Goal: Task Accomplishment & Management: Use online tool/utility

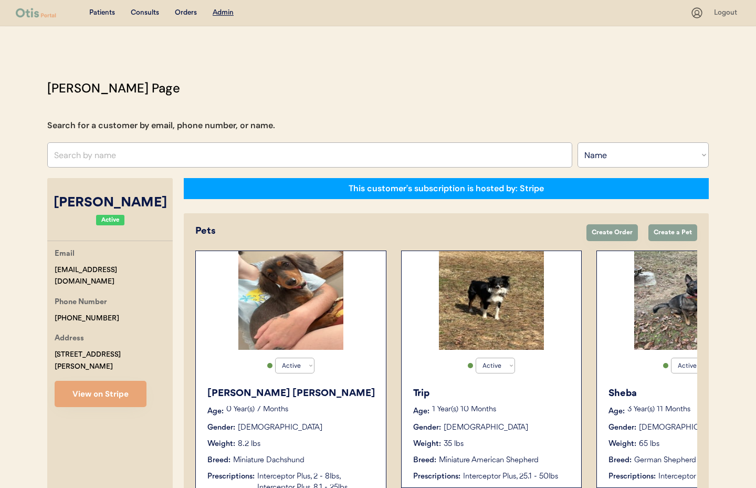
select select ""Name""
select select "true"
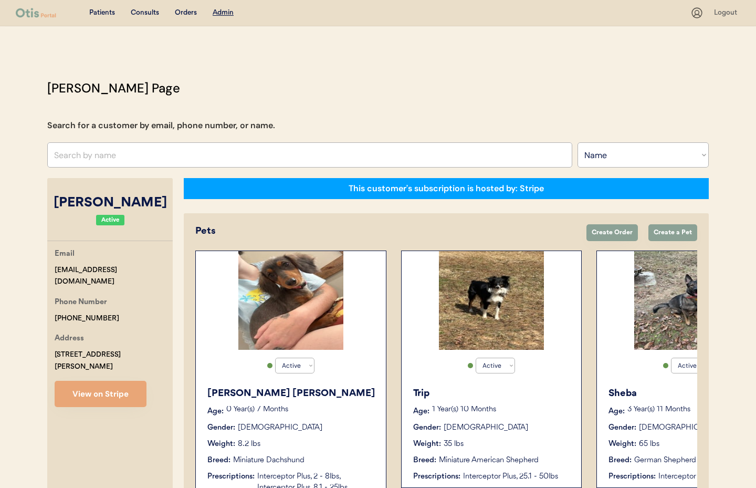
select select "true"
select select "false"
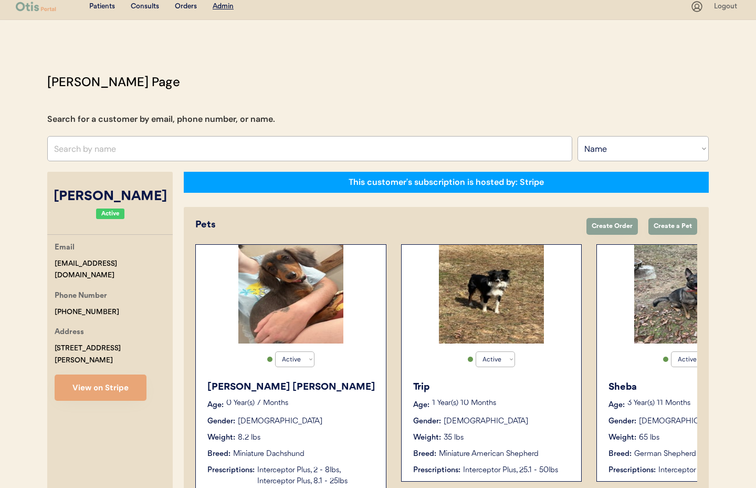
scroll to position [6, 0]
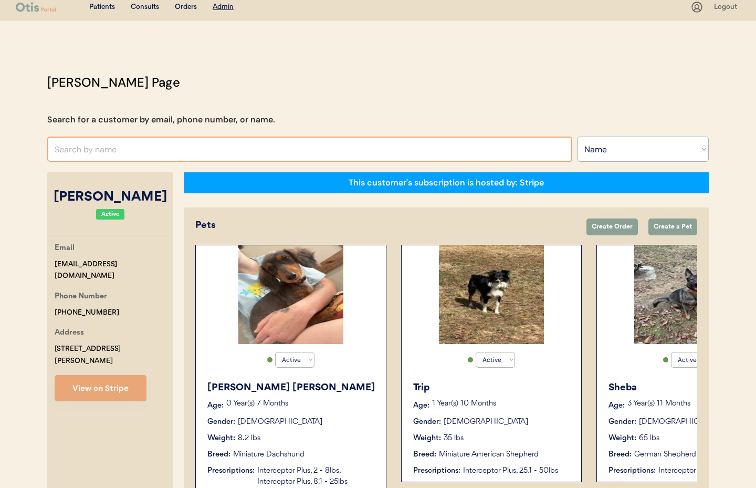
click at [223, 150] on input "text" at bounding box center [309, 148] width 525 height 25
type input "amber mor"
type input "amber morgan"
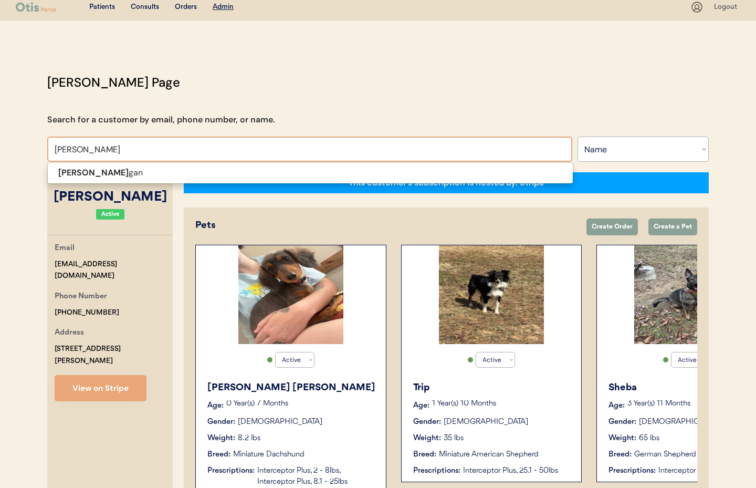
type input "amber morga"
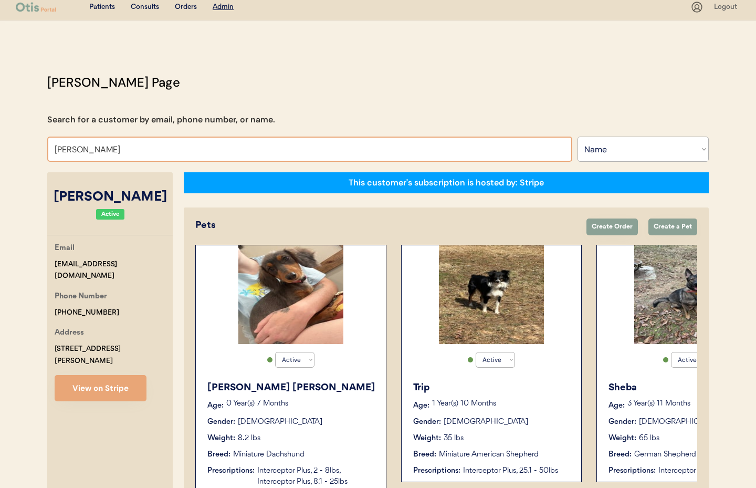
type input "amber morga"
type input "amber morgan"
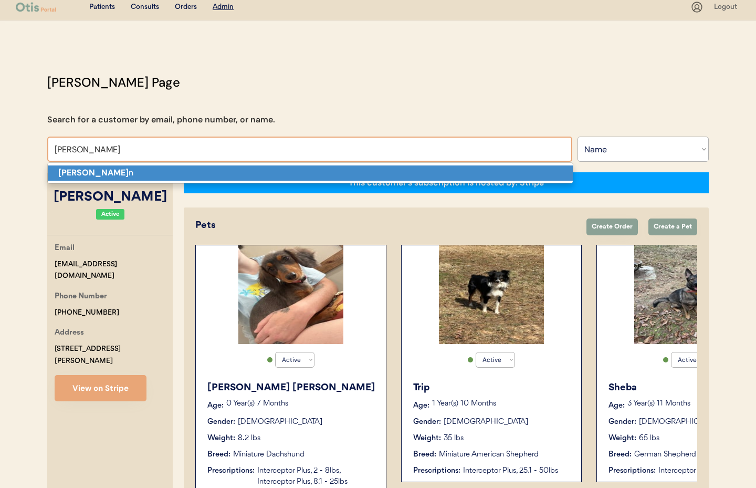
click at [202, 166] on p "Amber Morga n" at bounding box center [310, 172] width 525 height 15
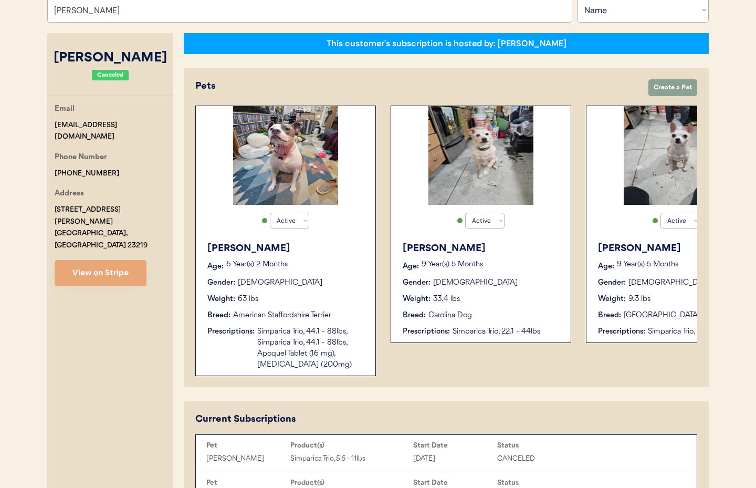
scroll to position [145, 0]
type input "Amber Morgan"
click at [349, 250] on div "Uma Furman" at bounding box center [285, 248] width 157 height 14
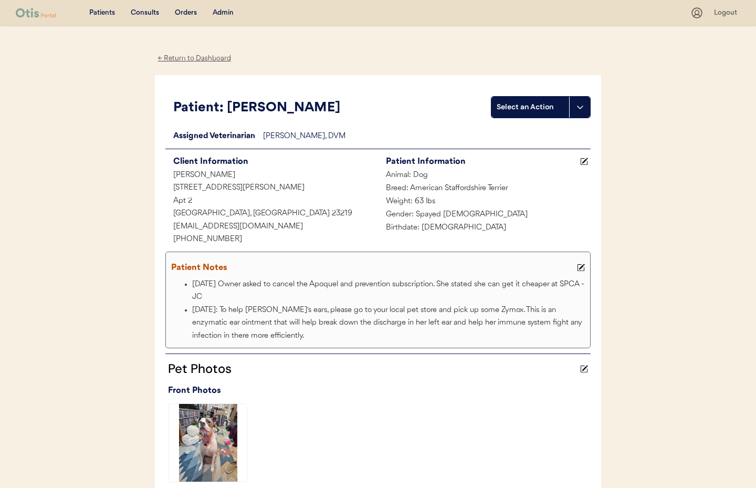
click at [188, 59] on div "← Return to Dashboard" at bounding box center [194, 58] width 79 height 12
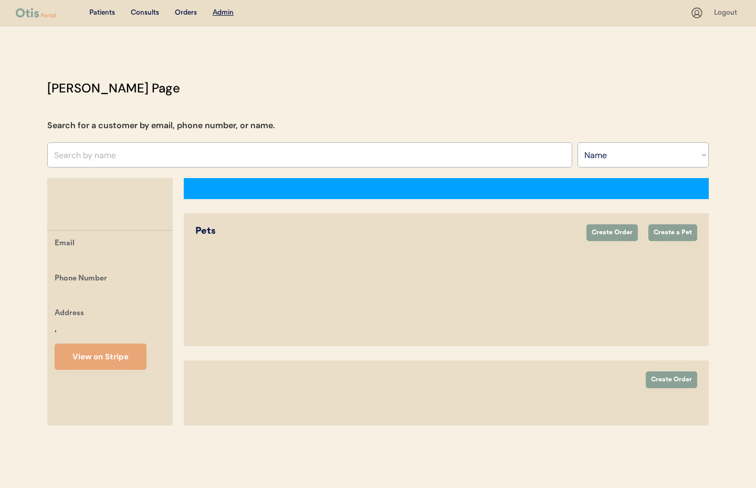
select select ""Name""
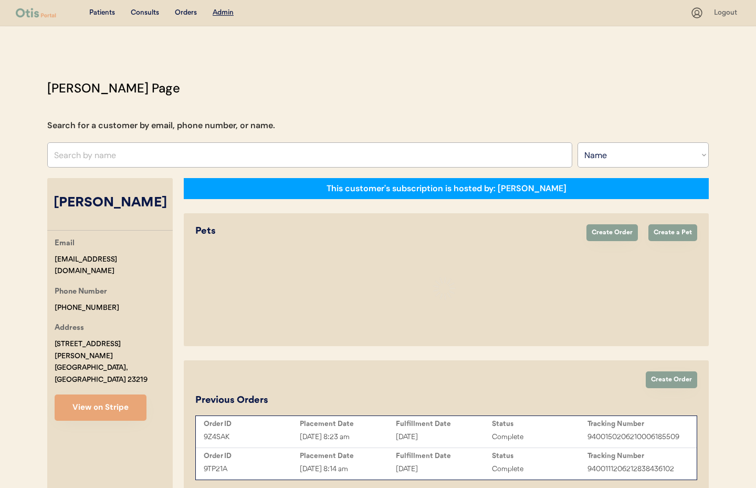
select select "true"
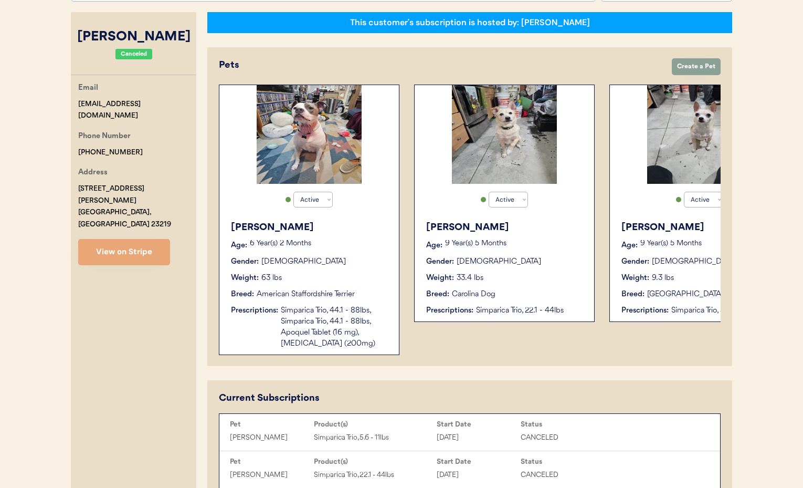
scroll to position [162, 0]
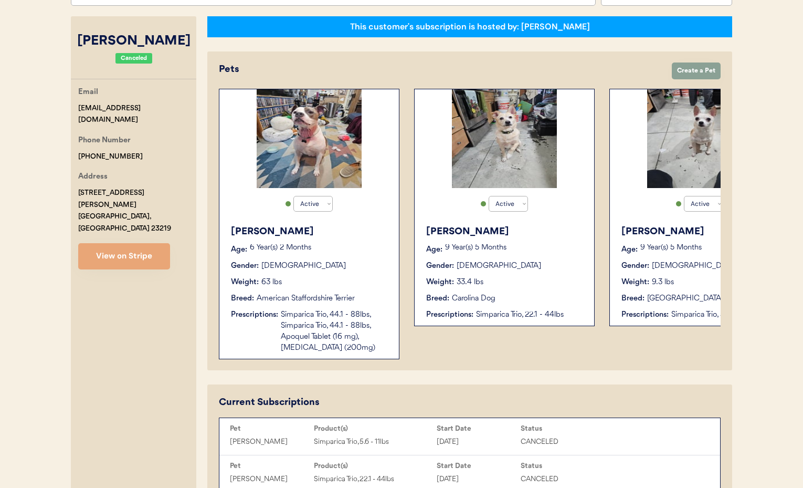
click at [358, 241] on div "[PERSON_NAME] Age: [DEMOGRAPHIC_DATA] Year(s) 2 Months Gender: [DEMOGRAPHIC_DAT…" at bounding box center [309, 288] width 169 height 139
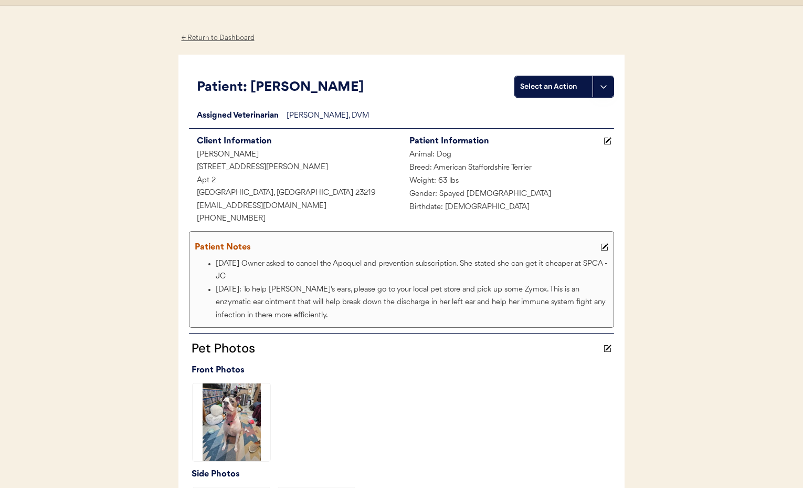
scroll to position [3, 0]
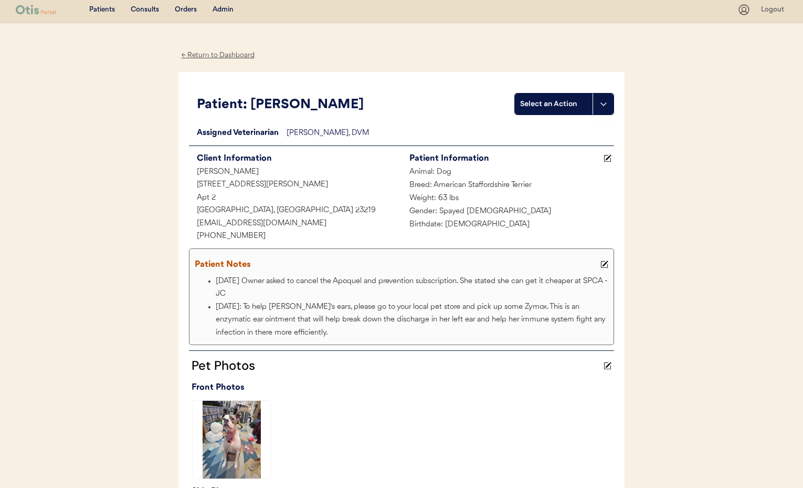
click at [209, 52] on div "← Return to Dashboard" at bounding box center [217, 55] width 79 height 12
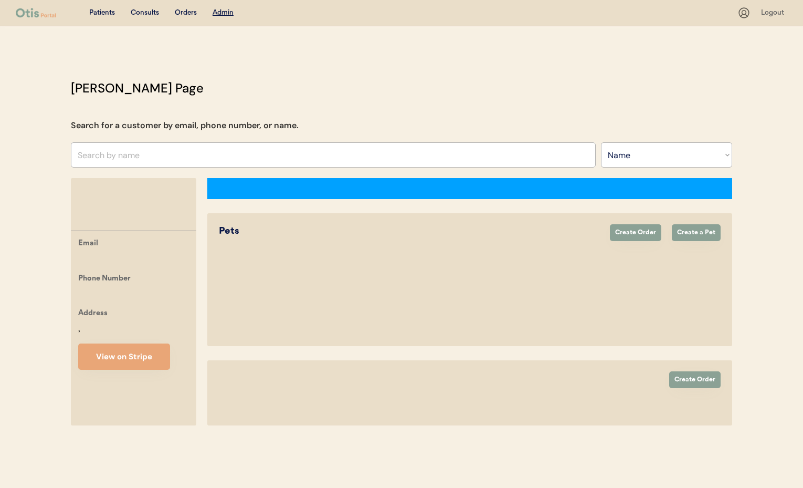
select select ""Name""
select select "true"
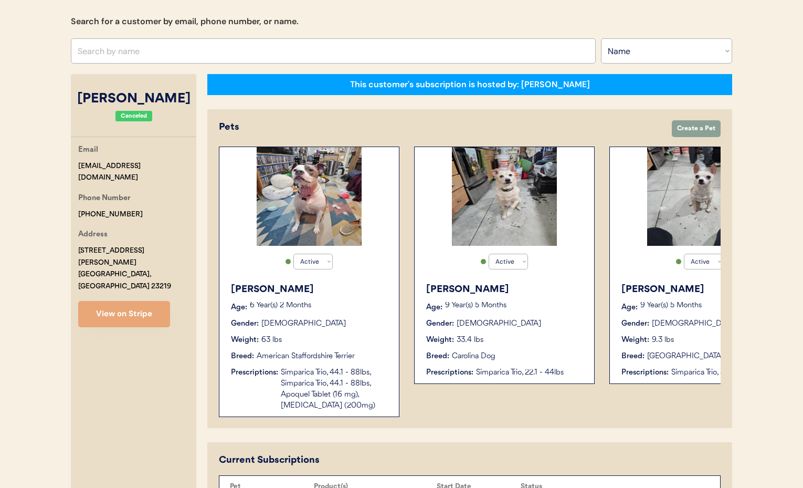
scroll to position [105, 0]
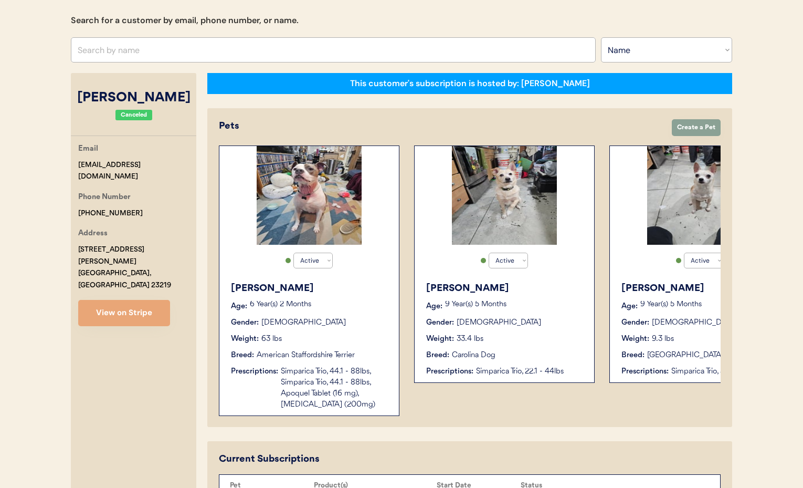
click at [375, 319] on div "Gender: Female" at bounding box center [309, 322] width 157 height 11
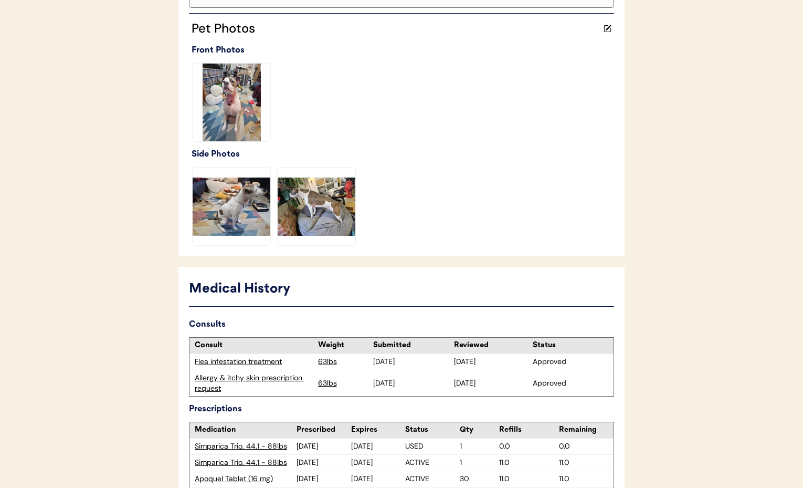
scroll to position [419, 0]
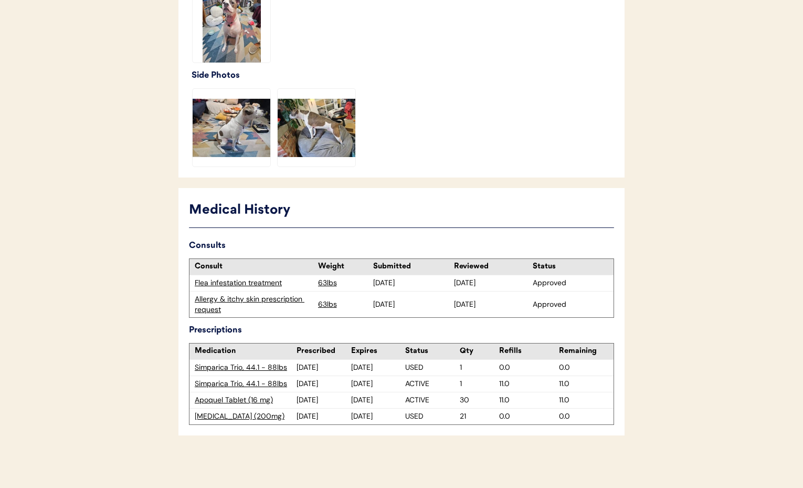
click at [243, 300] on div "Allergy & itchy skin prescription request" at bounding box center [254, 304] width 118 height 20
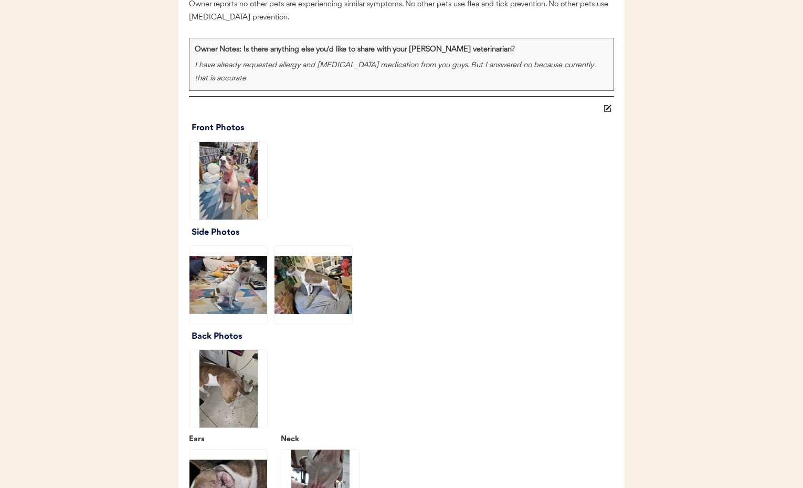
scroll to position [1395, 0]
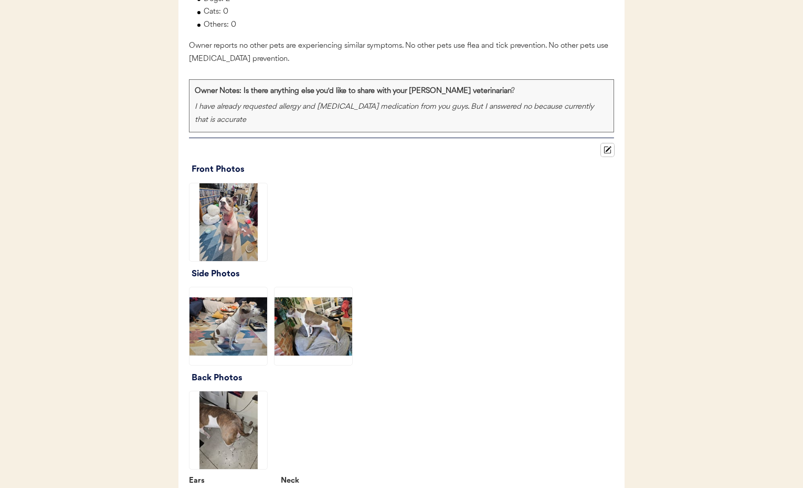
click at [609, 151] on icon at bounding box center [608, 150] width 8 height 8
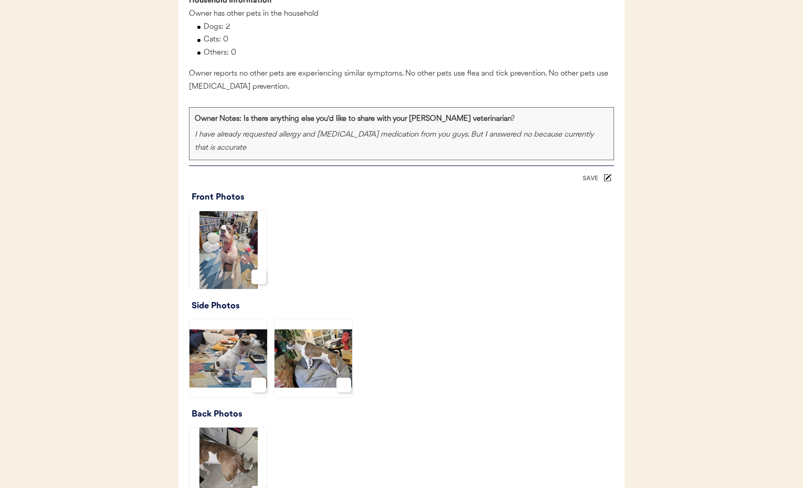
scroll to position [1348, 0]
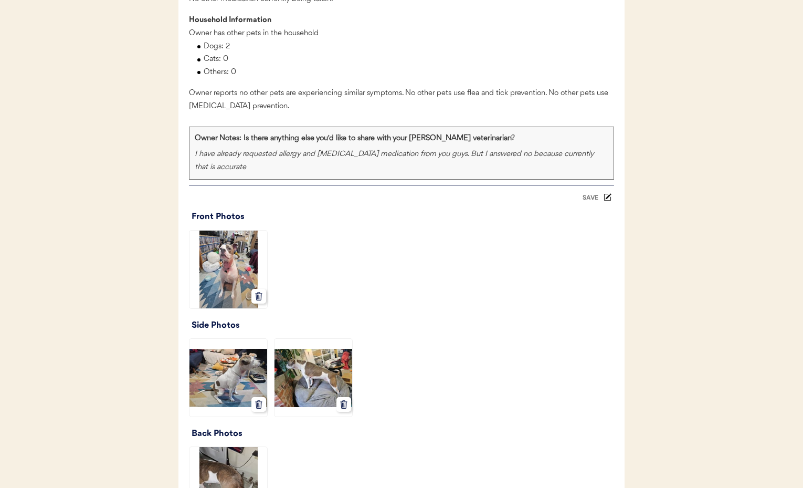
click at [588, 198] on div "SAVE" at bounding box center [590, 197] width 21 height 6
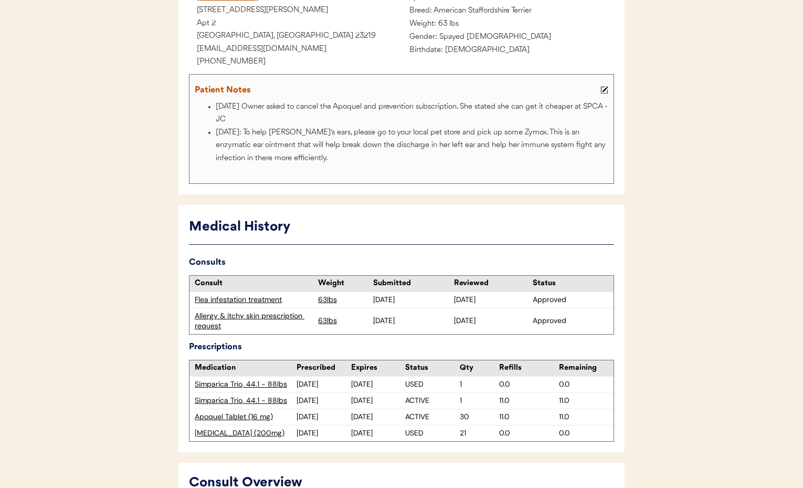
scroll to position [0, 0]
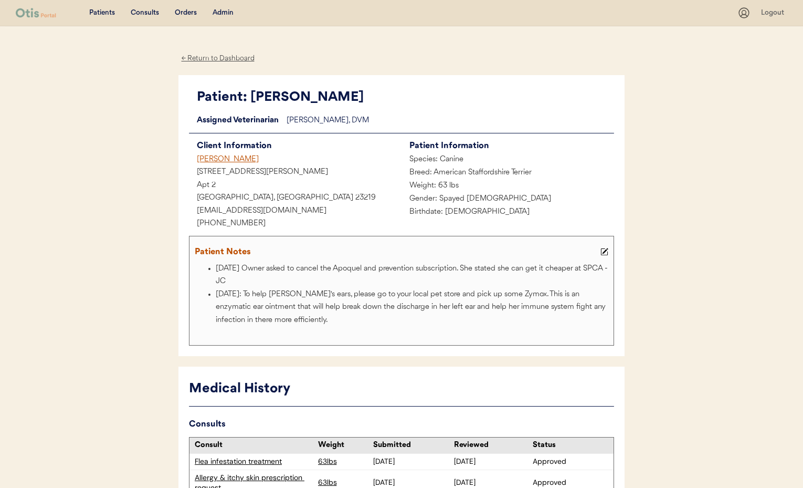
click at [211, 57] on div "← Return to Dashboard" at bounding box center [217, 58] width 79 height 12
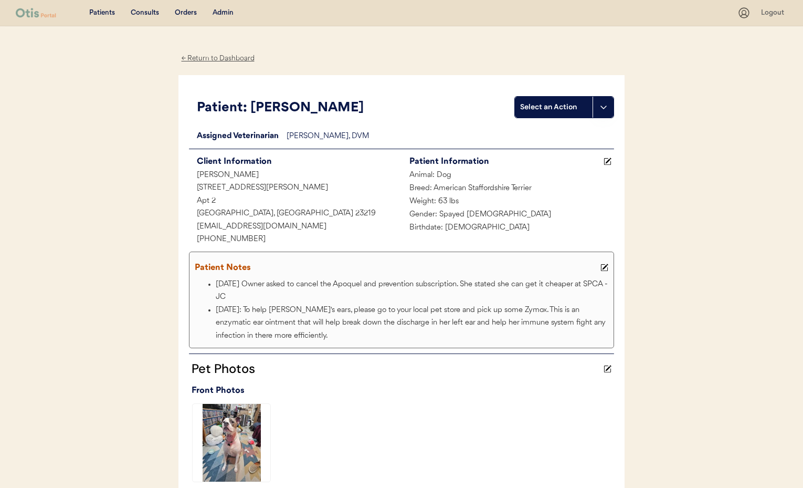
click at [215, 59] on div "← Return to Dashboard" at bounding box center [217, 58] width 79 height 12
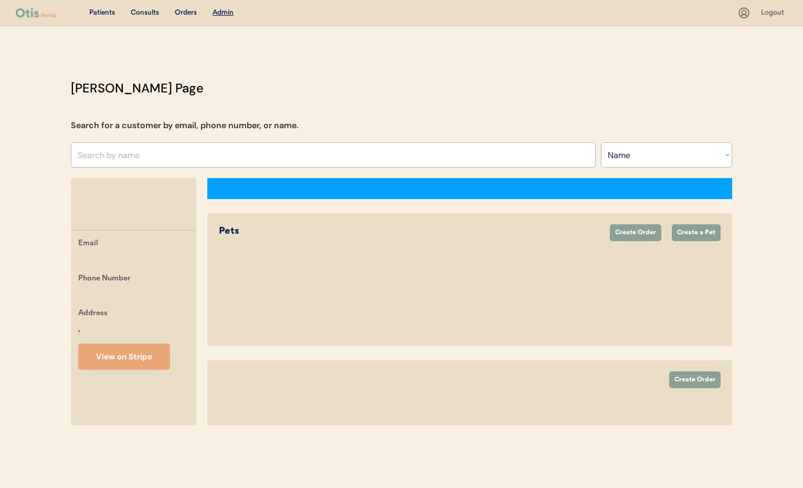
select select ""Name""
select select "true"
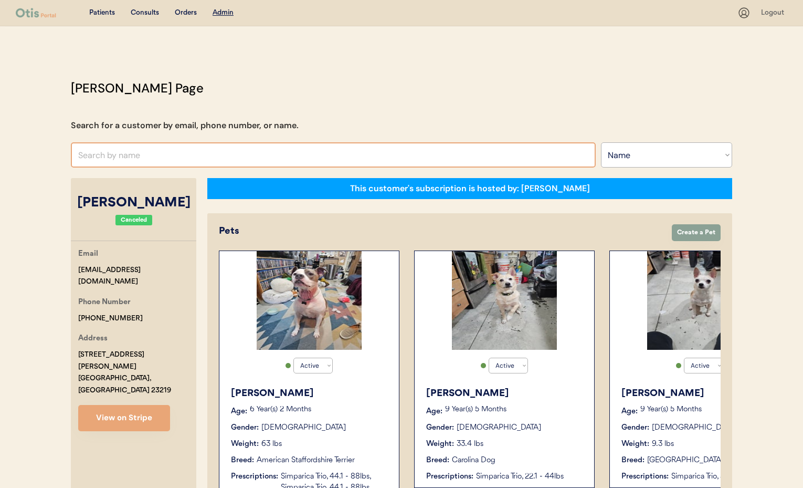
click at [171, 152] on input "text" at bounding box center [333, 154] width 525 height 25
type input "Kendra A"
type input "Kendra Austin"
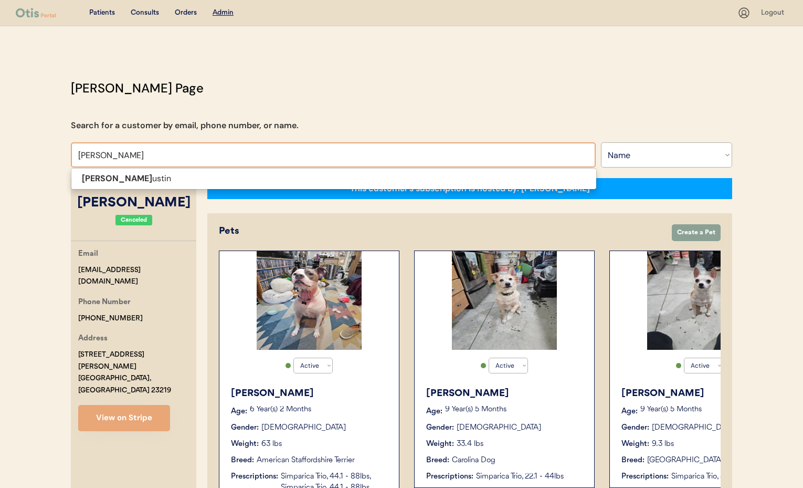
type input "Kendra Austi"
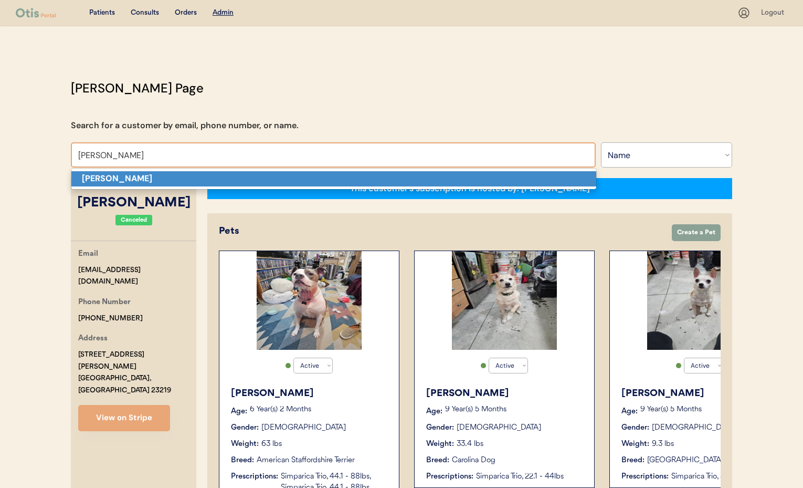
click at [188, 180] on p "Kendra Austin" at bounding box center [333, 178] width 525 height 15
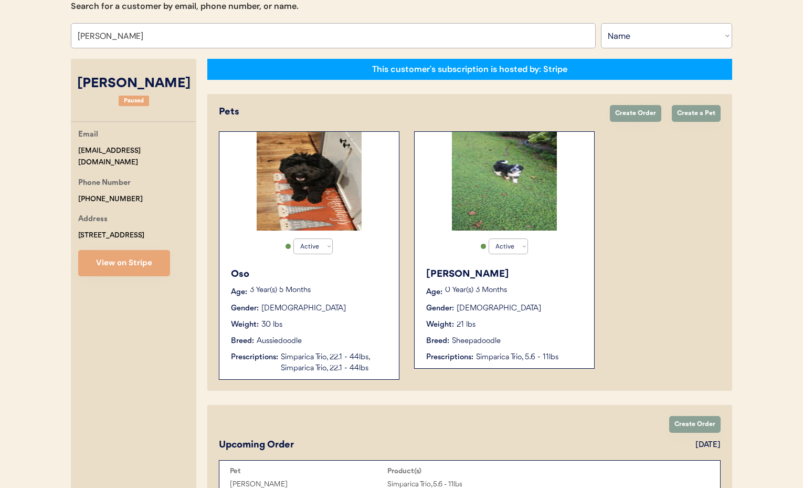
scroll to position [195, 0]
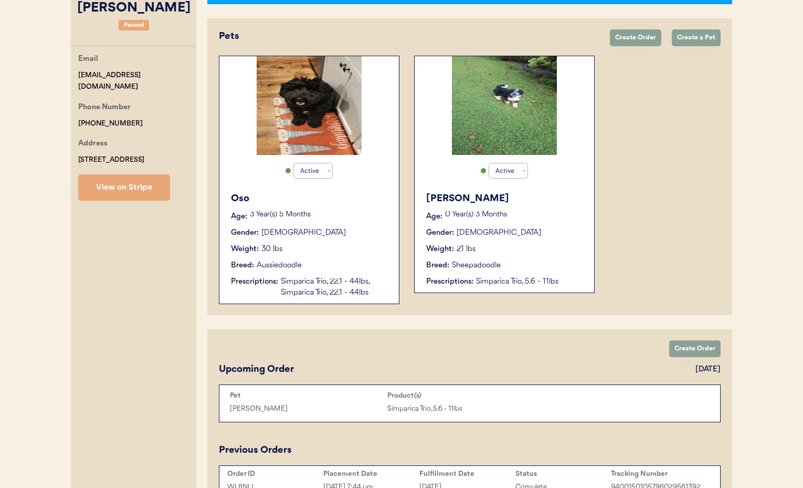
type input "Kendra Austin"
click at [532, 249] on div "Weight: 21 lbs" at bounding box center [504, 249] width 157 height 11
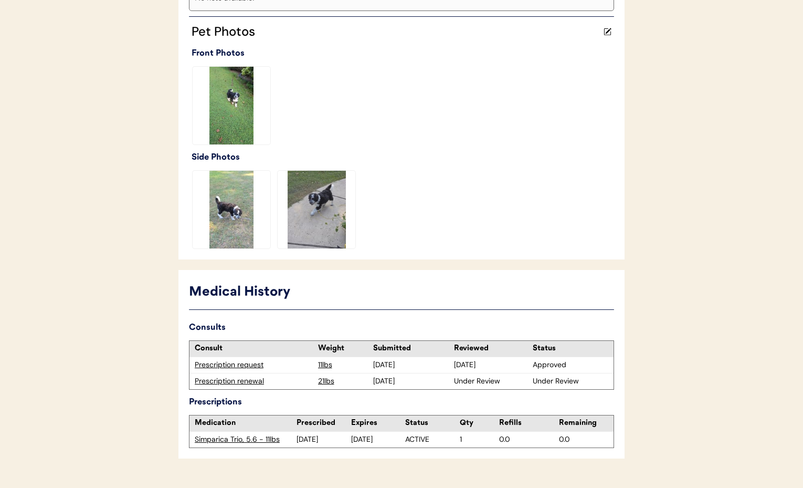
scroll to position [297, 0]
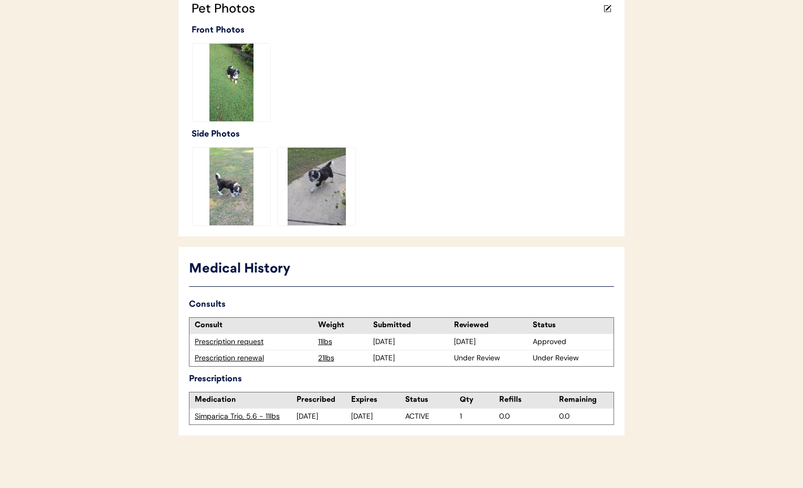
click at [248, 357] on div "Prescription renewal" at bounding box center [254, 358] width 118 height 10
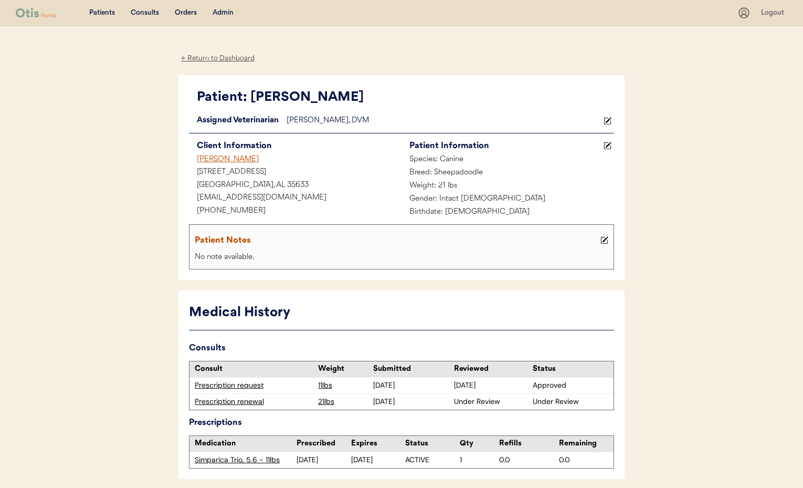
click at [216, 160] on div "[PERSON_NAME]" at bounding box center [295, 159] width 213 height 13
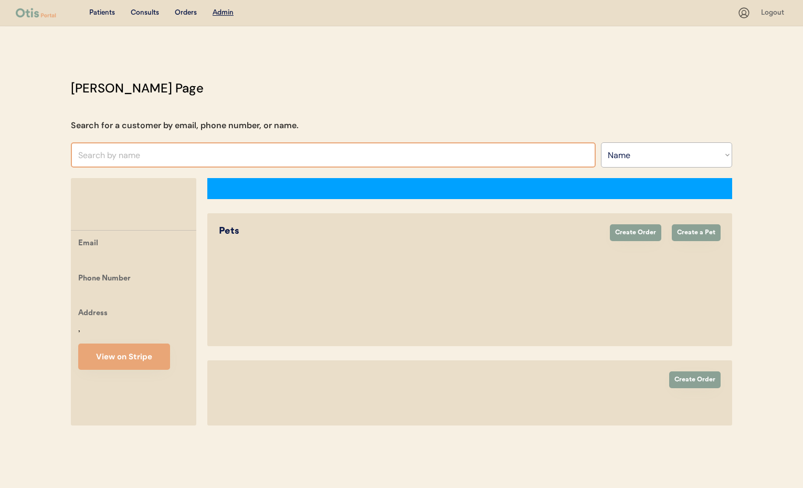
select select ""Name""
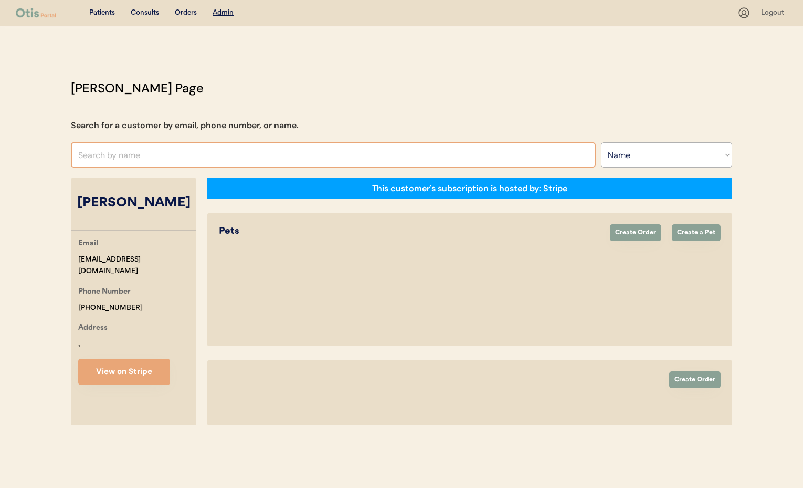
select select "true"
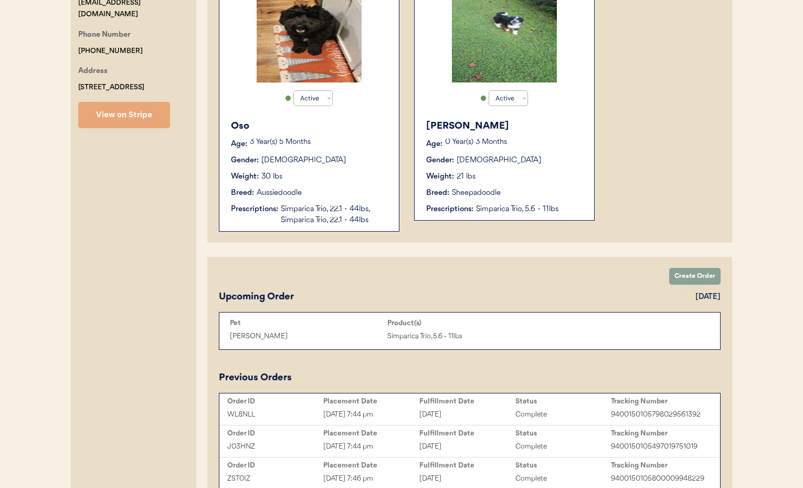
scroll to position [197, 0]
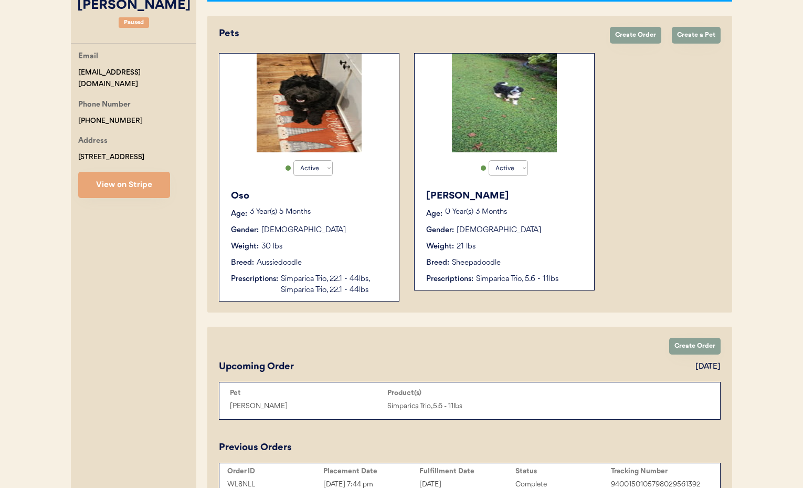
click at [119, 192] on button "View on Stripe" at bounding box center [124, 185] width 92 height 26
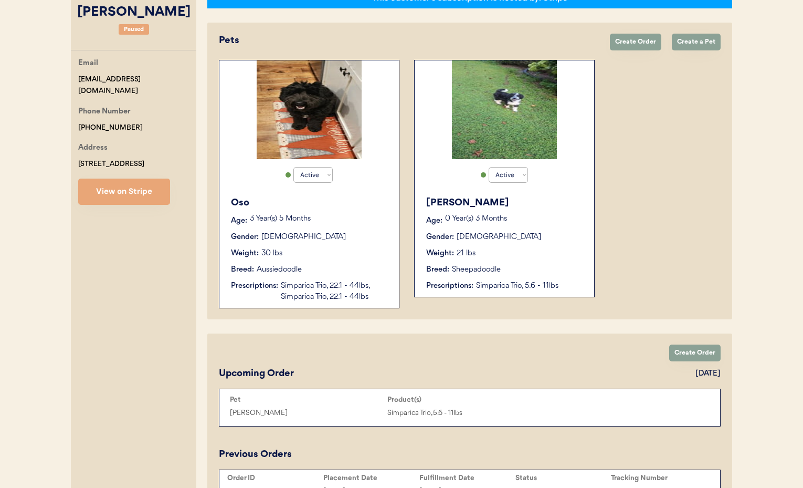
scroll to position [0, 0]
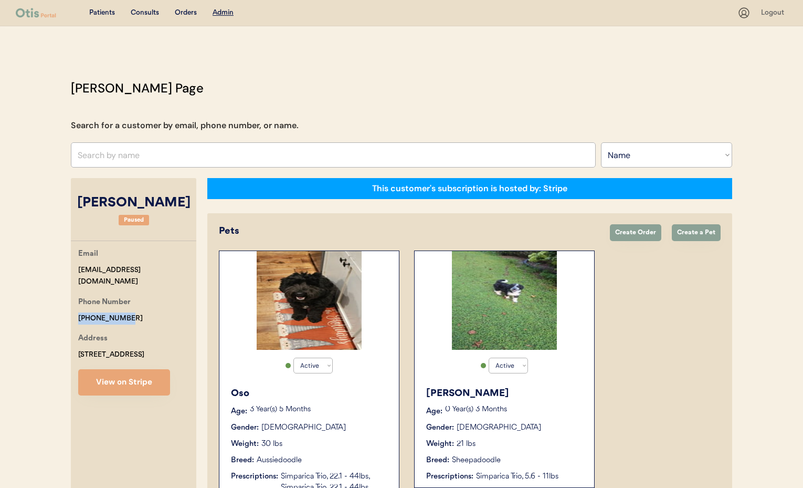
drag, startPoint x: 122, startPoint y: 306, endPoint x: 73, endPoint y: 304, distance: 48.9
click at [71, 304] on div "Email [EMAIL_ADDRESS][DOMAIN_NAME] Phone Number [PHONE_NUMBER] Address [STREET_…" at bounding box center [133, 322] width 125 height 148
copy div "[PHONE_NUMBER]"
